Goal: Transaction & Acquisition: Purchase product/service

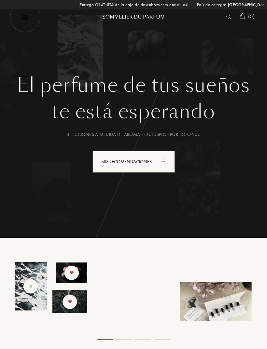
select select "ES"
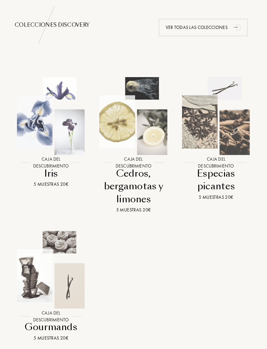
scroll to position [635, 0]
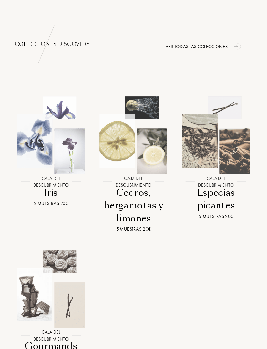
click at [233, 53] on icon "animation" at bounding box center [237, 46] width 13 height 13
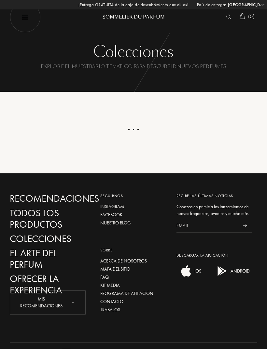
select select "ES"
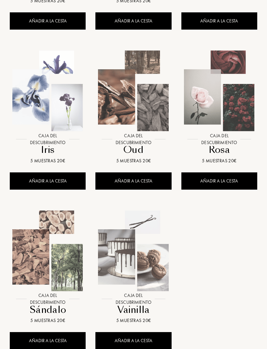
scroll to position [600, 0]
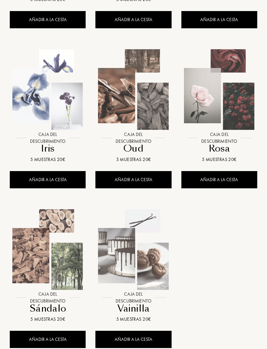
click at [128, 255] on img at bounding box center [132, 249] width 85 height 85
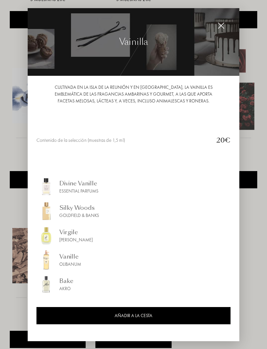
click at [154, 323] on div "AÑADIR A LA CESTA" at bounding box center [133, 315] width 194 height 17
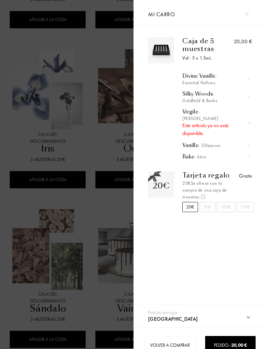
click at [209, 208] on div "50€" at bounding box center [207, 207] width 16 height 10
click at [223, 208] on div "100€" at bounding box center [226, 207] width 18 height 10
click at [246, 207] on div "80,00 €" at bounding box center [243, 191] width 17 height 41
click at [190, 209] on div "20€" at bounding box center [190, 207] width 16 height 10
click at [210, 208] on div "50€" at bounding box center [207, 207] width 16 height 10
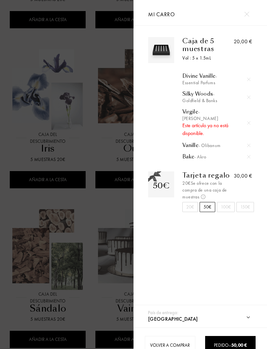
click at [197, 203] on div "Tarjeta regalo 20€ Se ofrece con la compra de una caja de muestras No acumulabl…" at bounding box center [204, 191] width 61 height 41
click at [193, 208] on div "20€" at bounding box center [190, 207] width 16 height 10
click at [243, 124] on div at bounding box center [248, 123] width 10 height 10
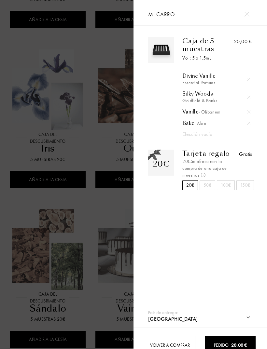
click at [246, 12] on img at bounding box center [246, 14] width 5 height 5
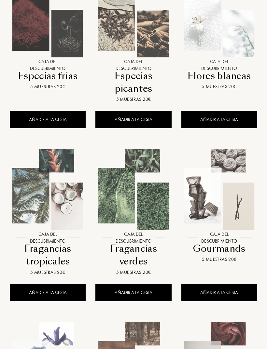
scroll to position [327, 0]
click at [231, 170] on img at bounding box center [218, 189] width 85 height 85
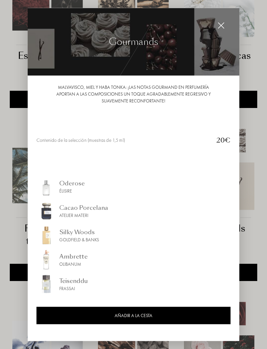
scroll to position [347, 0]
click at [228, 35] on img at bounding box center [133, 42] width 211 height 68
click at [218, 29] on img at bounding box center [220, 25] width 7 height 7
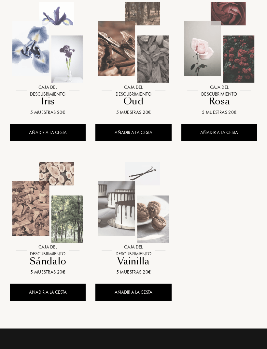
scroll to position [653, 0]
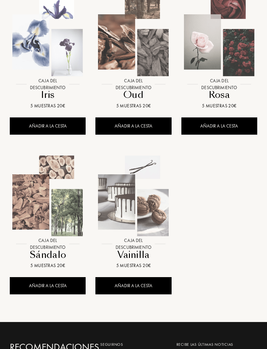
click at [147, 192] on img at bounding box center [132, 195] width 85 height 85
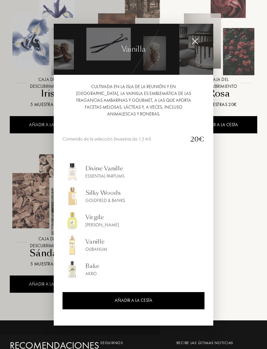
select select "ES"
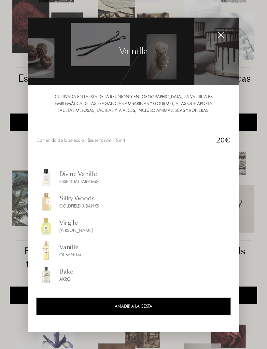
scroll to position [305, 0]
